Goal: Task Accomplishment & Management: Manage account settings

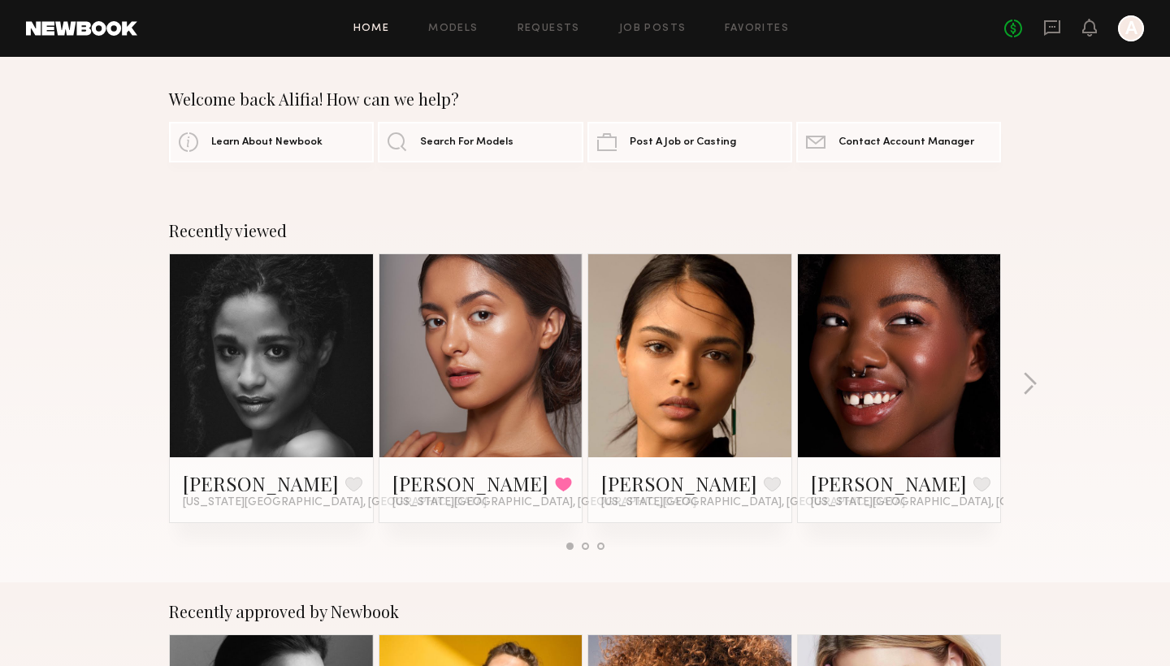
click at [1128, 28] on div at bounding box center [1131, 28] width 26 height 26
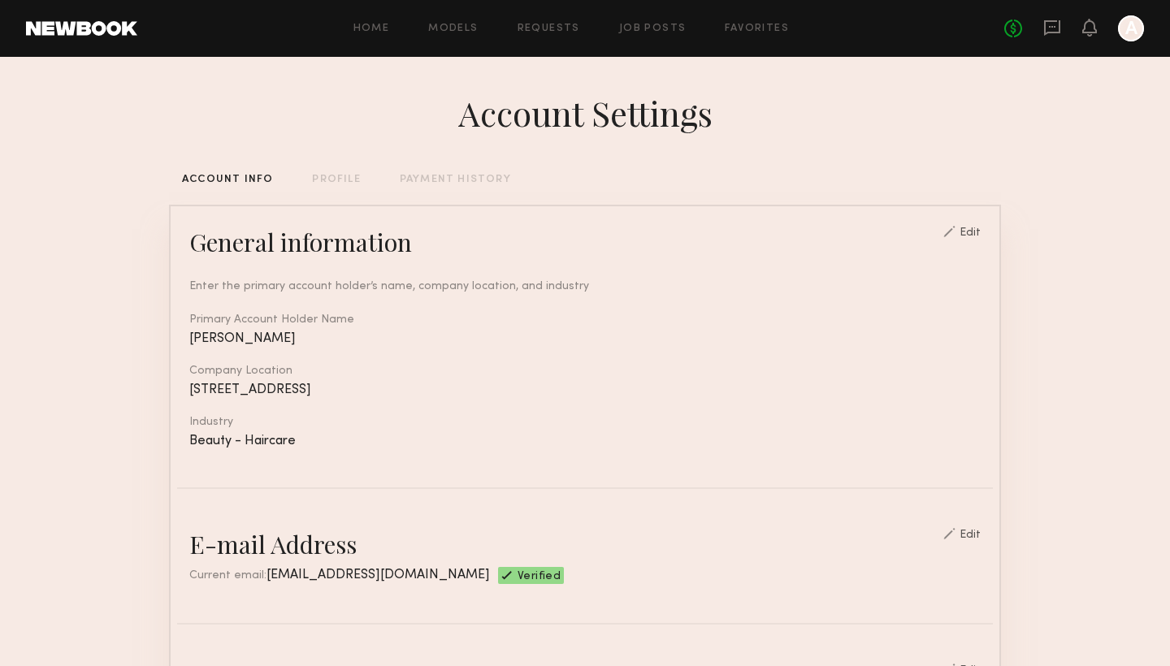
click at [459, 176] on div "PAYMENT HISTORY" at bounding box center [455, 180] width 111 height 11
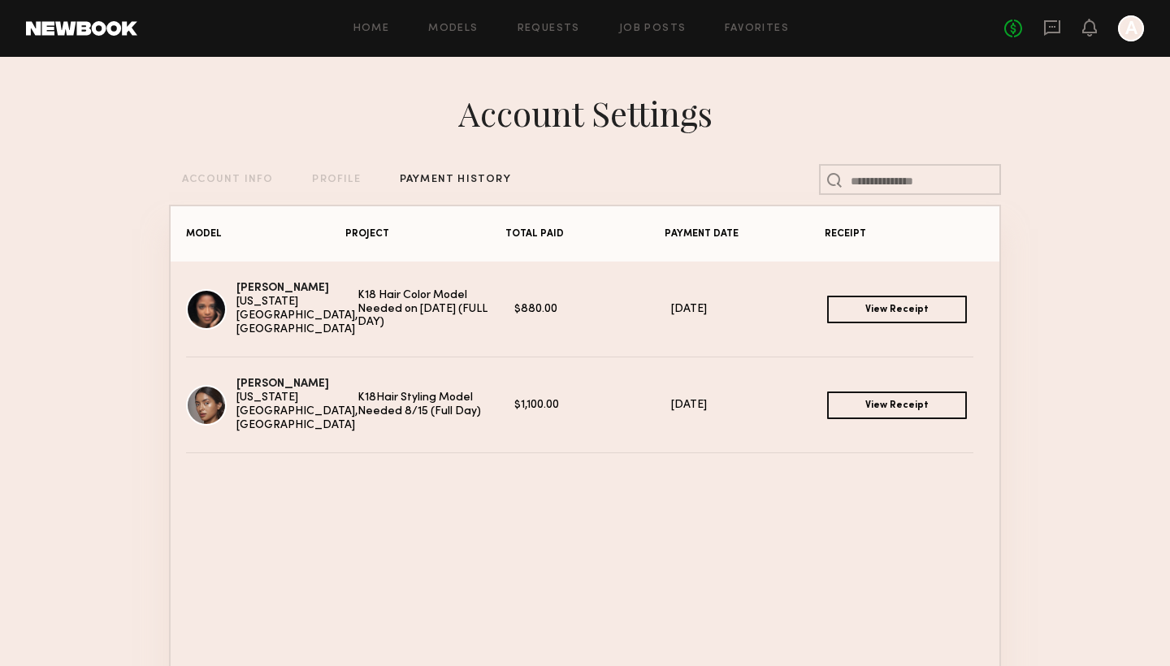
click at [886, 308] on link "View Receipt" at bounding box center [897, 310] width 140 height 28
click at [869, 403] on link "View Receipt" at bounding box center [897, 406] width 140 height 28
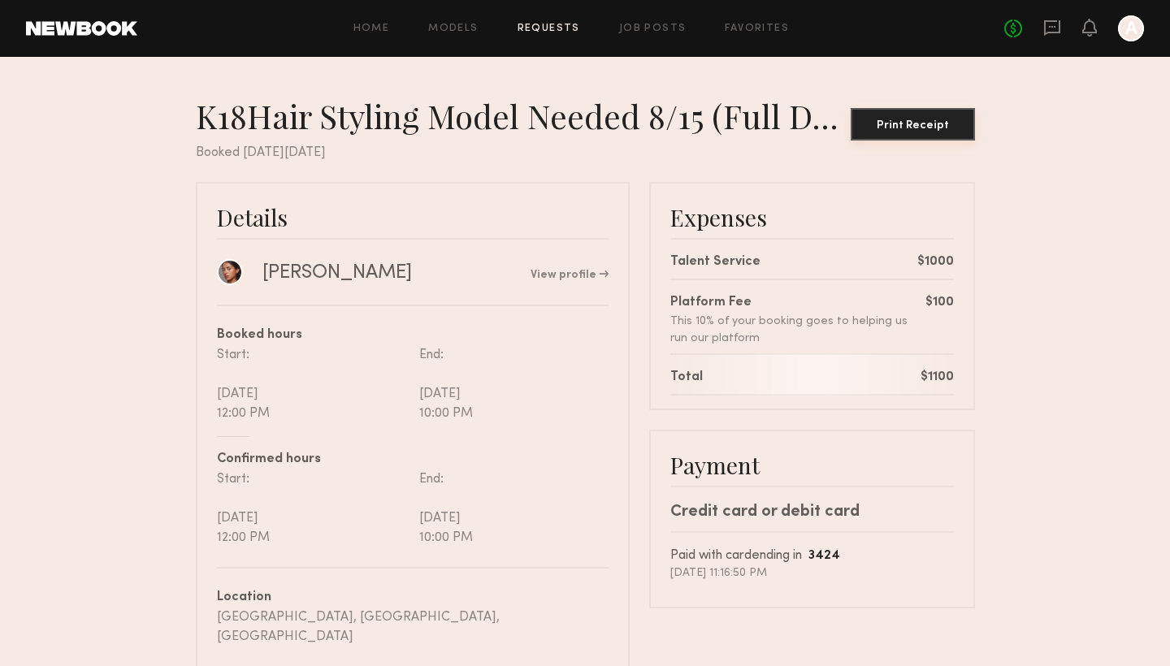
click at [907, 124] on div "Print Receipt" at bounding box center [913, 125] width 111 height 11
click at [905, 128] on div "Print Receipt" at bounding box center [913, 125] width 111 height 11
click at [916, 127] on div "Print Receipt" at bounding box center [913, 125] width 111 height 11
click at [878, 124] on div "Print Receipt" at bounding box center [913, 125] width 111 height 11
click at [1129, 24] on div at bounding box center [1131, 28] width 26 height 26
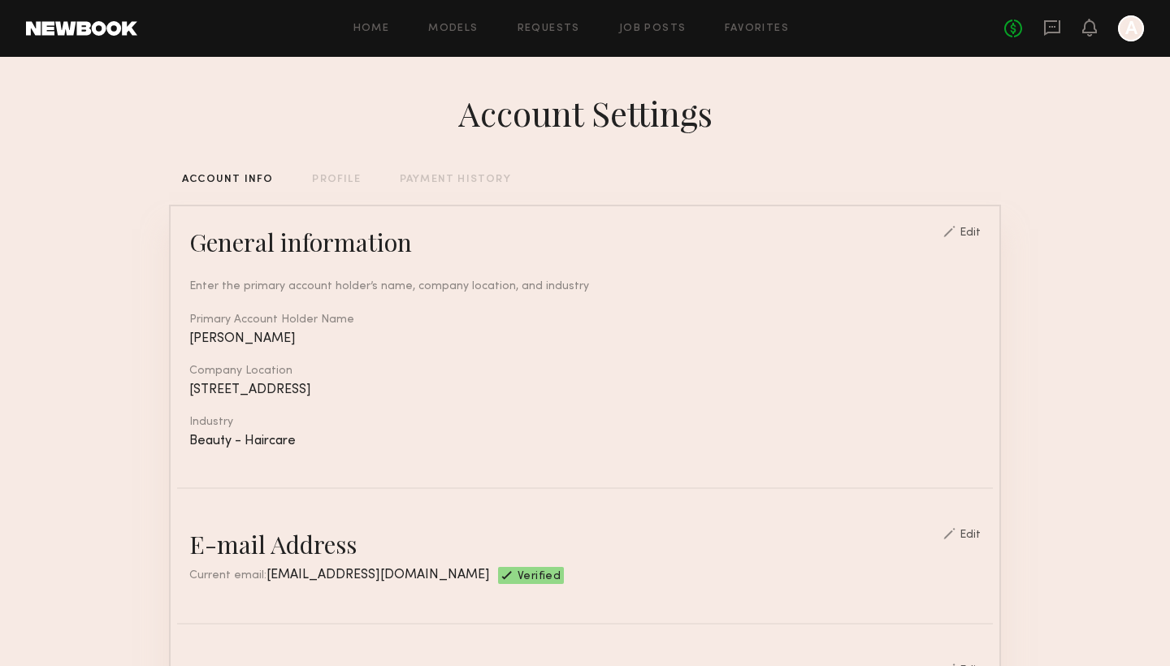
click at [433, 182] on div "PAYMENT HISTORY" at bounding box center [455, 180] width 111 height 11
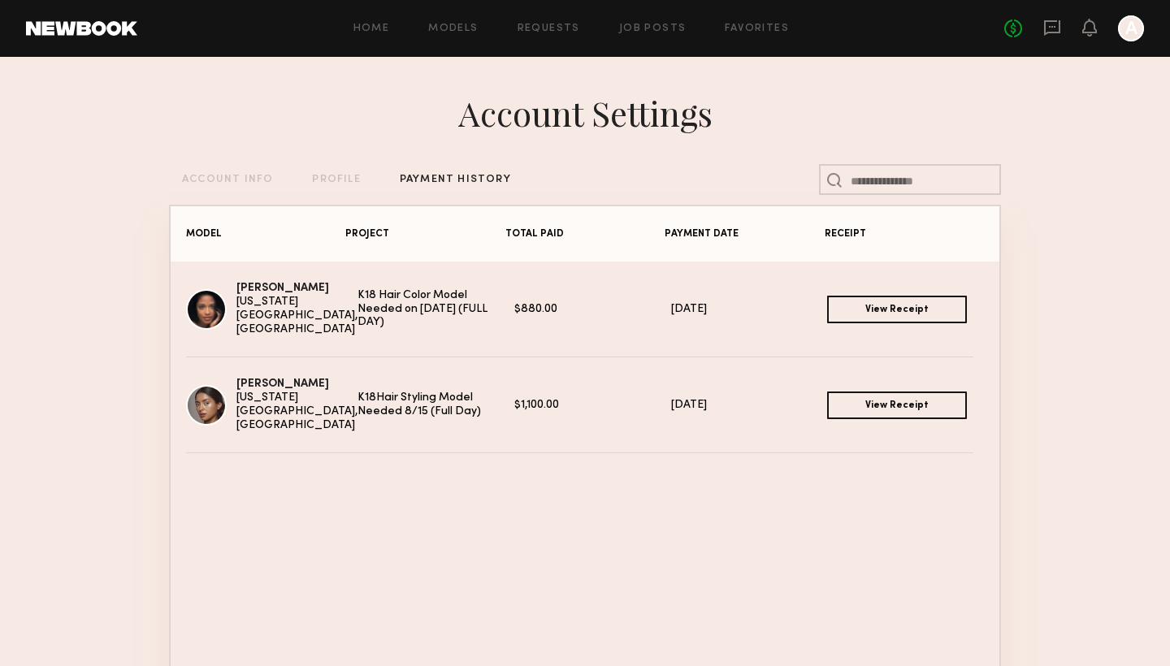
click at [890, 306] on link "View Receipt" at bounding box center [897, 310] width 140 height 28
